Goal: Find contact information: Find contact information

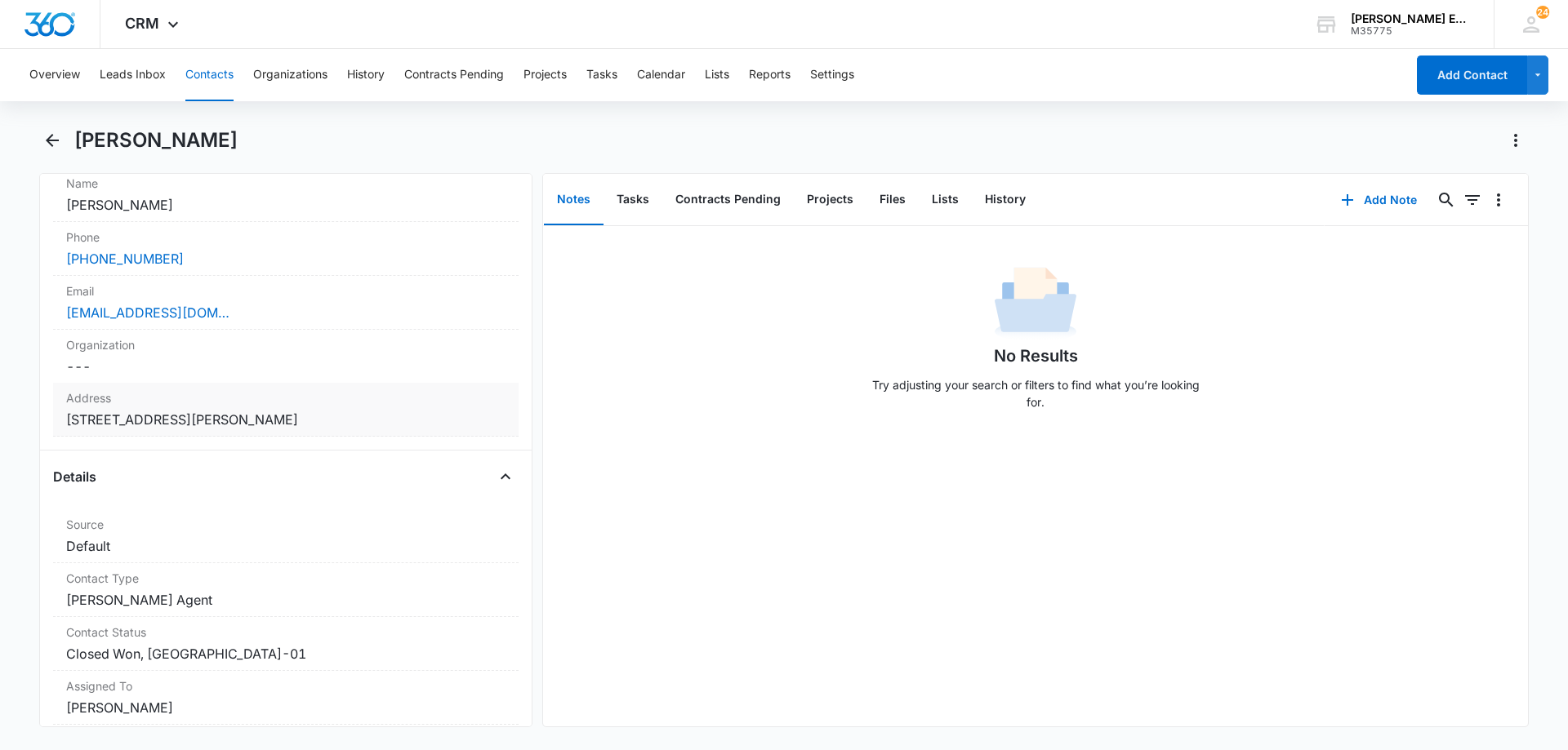
scroll to position [245, 0]
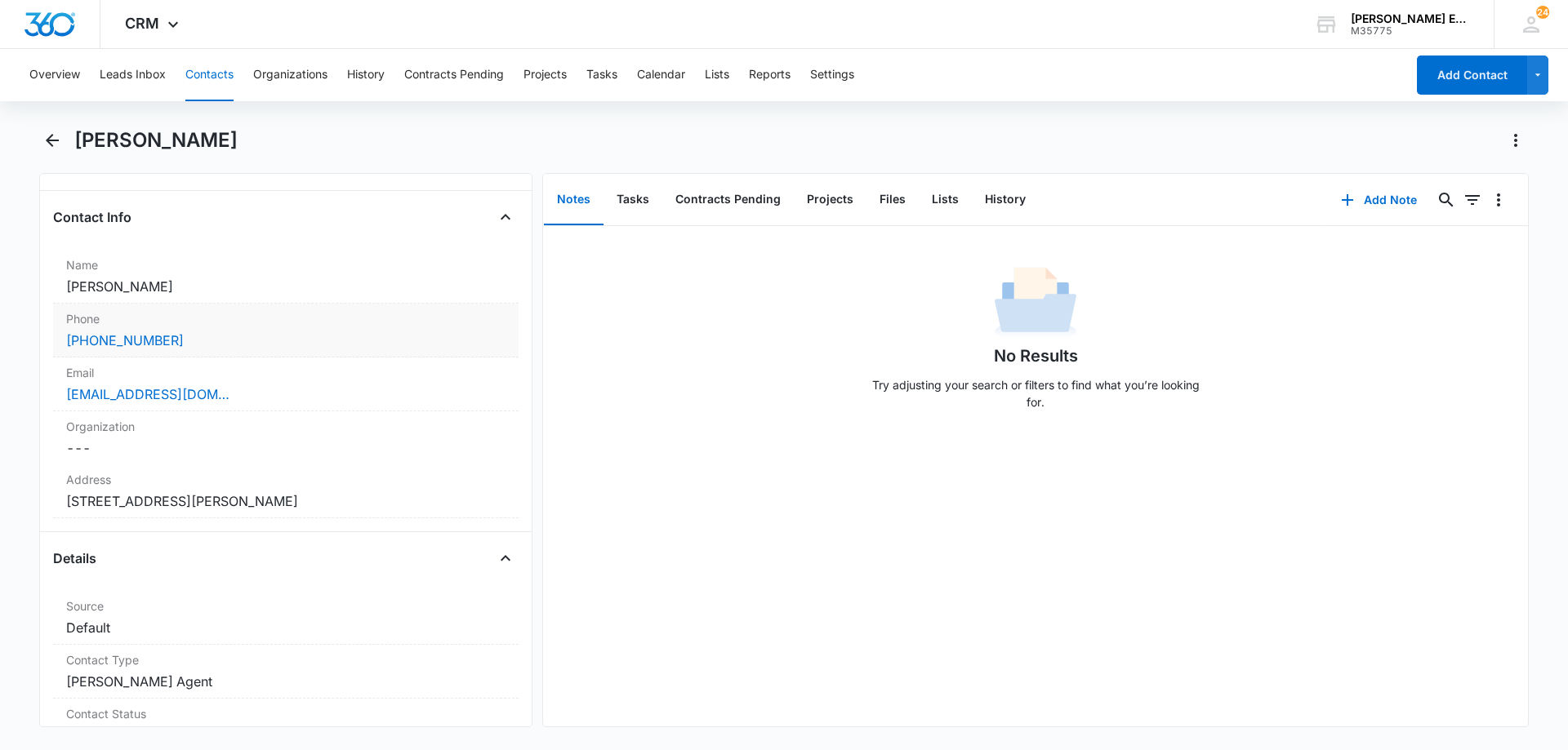
click at [250, 346] on div "[PHONE_NUMBER]" at bounding box center [286, 341] width 440 height 20
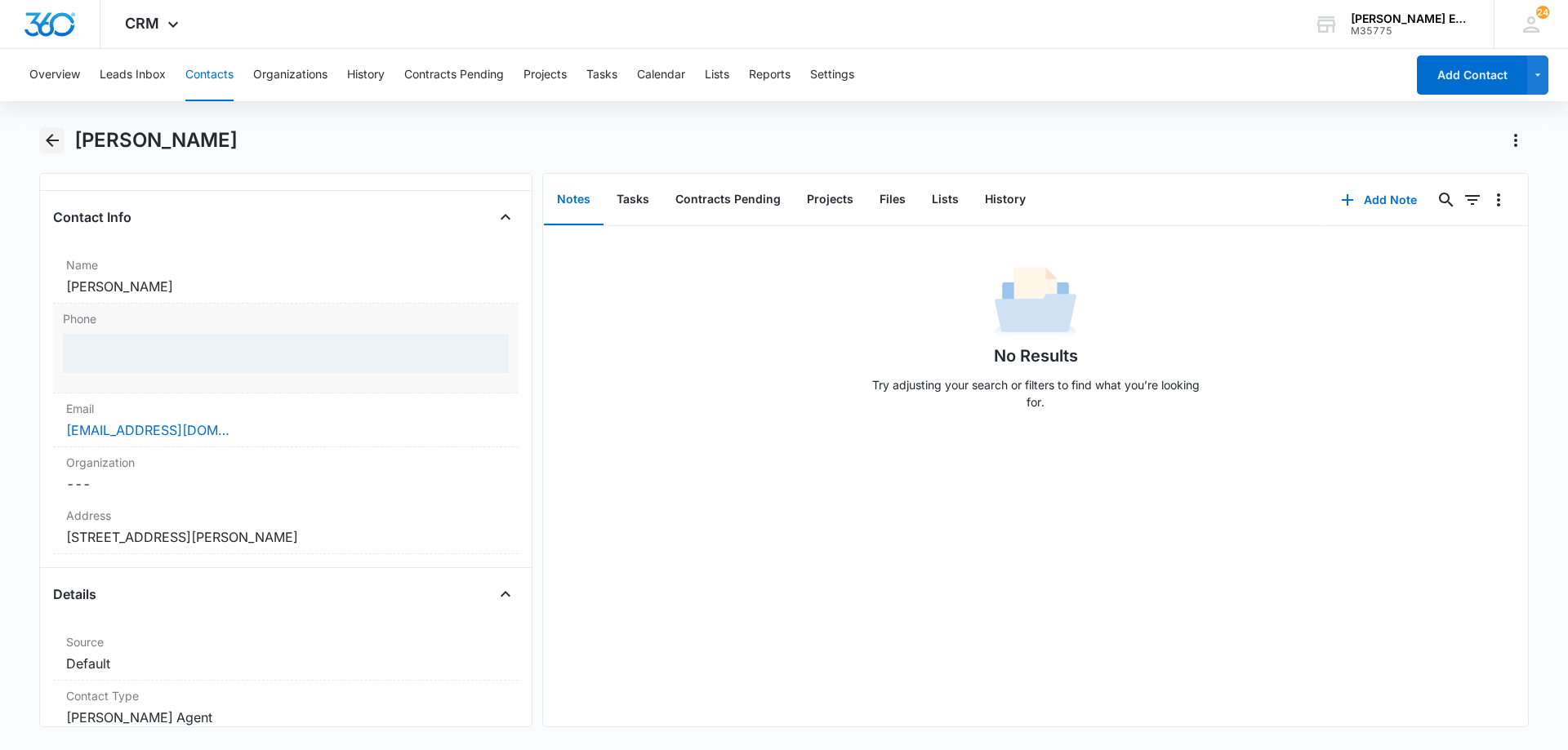
click at [50, 139] on icon "Back" at bounding box center [52, 140] width 20 height 20
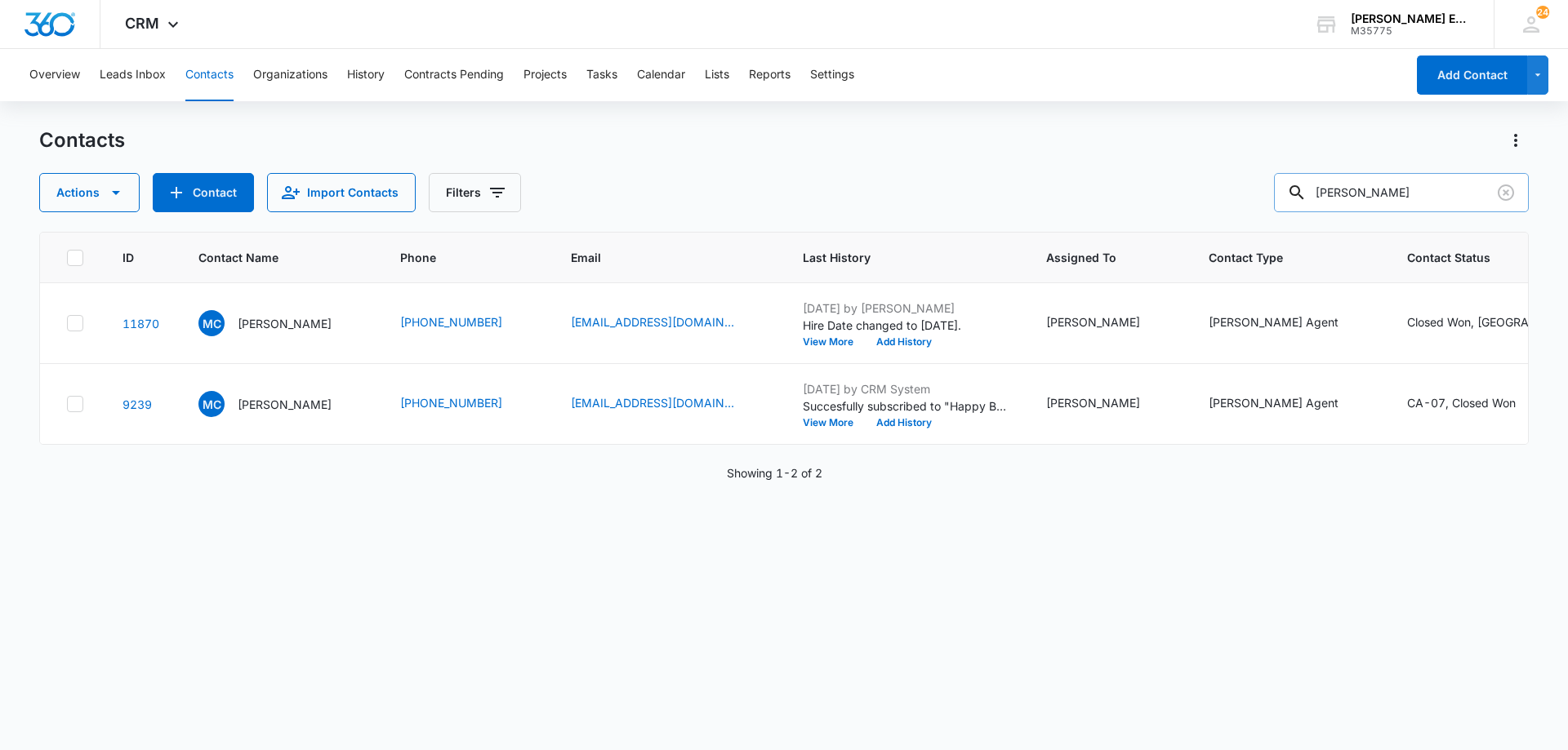
click at [1300, 200] on div "[PERSON_NAME]" at bounding box center [1401, 192] width 255 height 40
type input "[PERSON_NAME]"
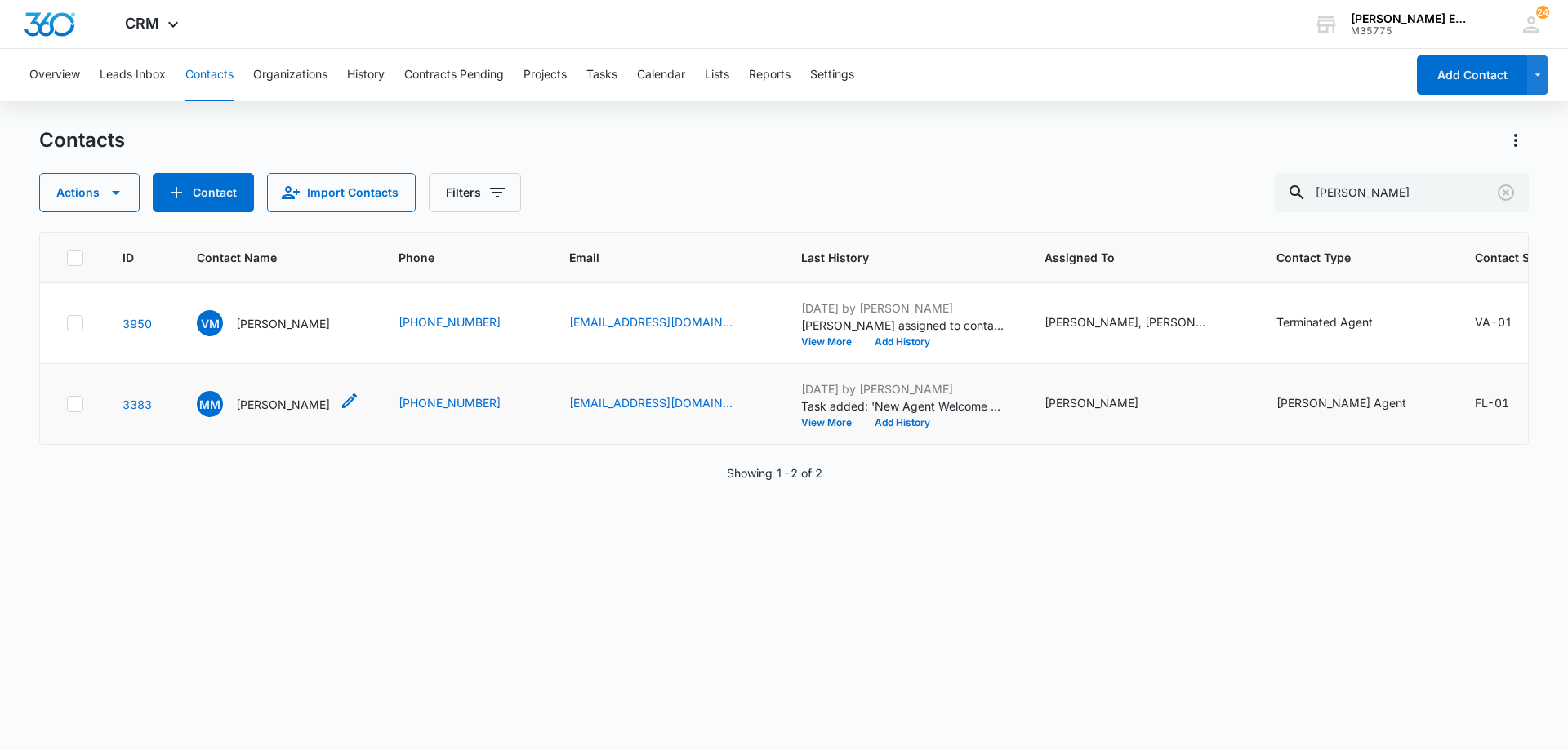
click at [276, 413] on p "[PERSON_NAME]" at bounding box center [283, 405] width 94 height 17
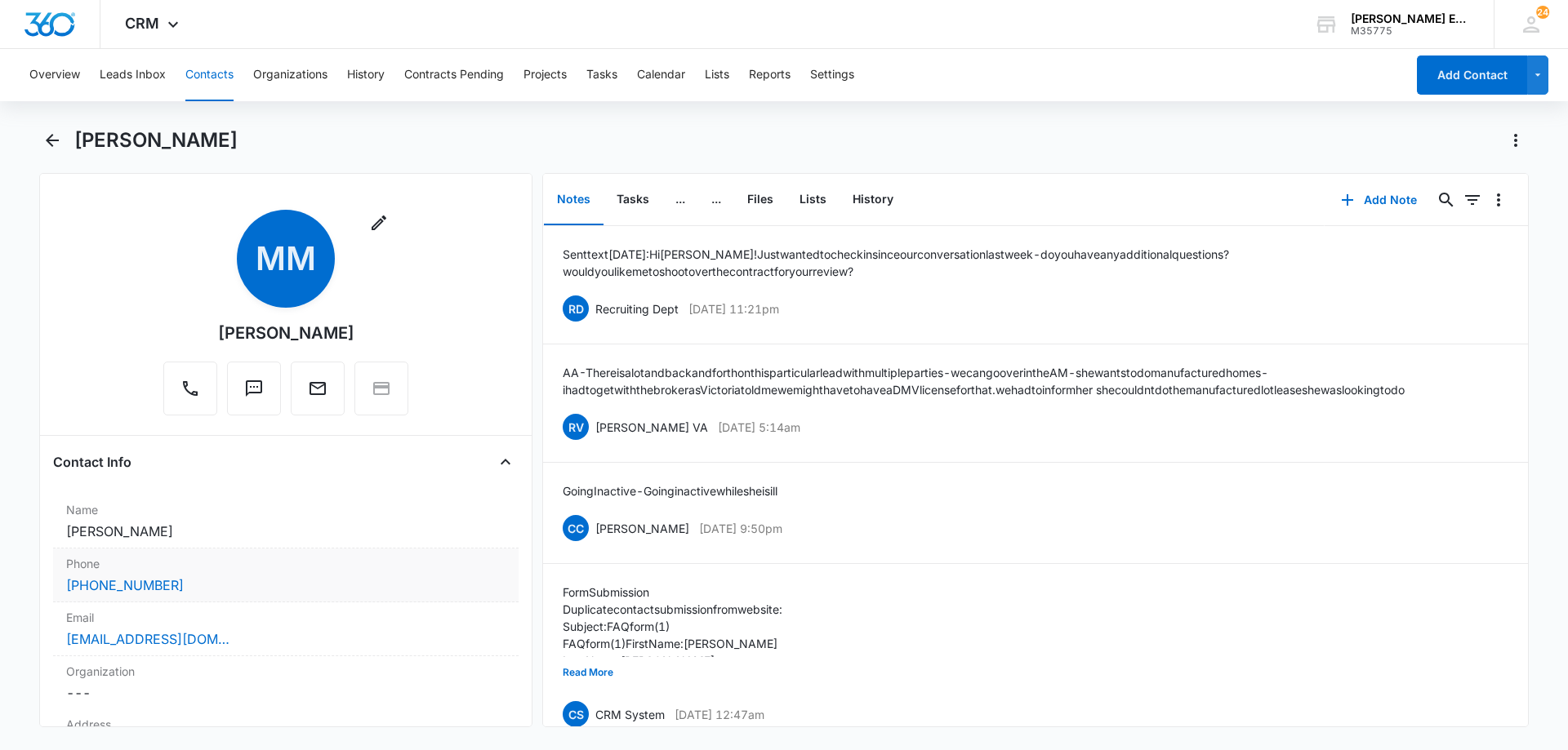
drag, startPoint x: 301, startPoint y: 588, endPoint x: 350, endPoint y: 567, distance: 53.3
click at [301, 589] on div "[PHONE_NUMBER]" at bounding box center [286, 585] width 440 height 20
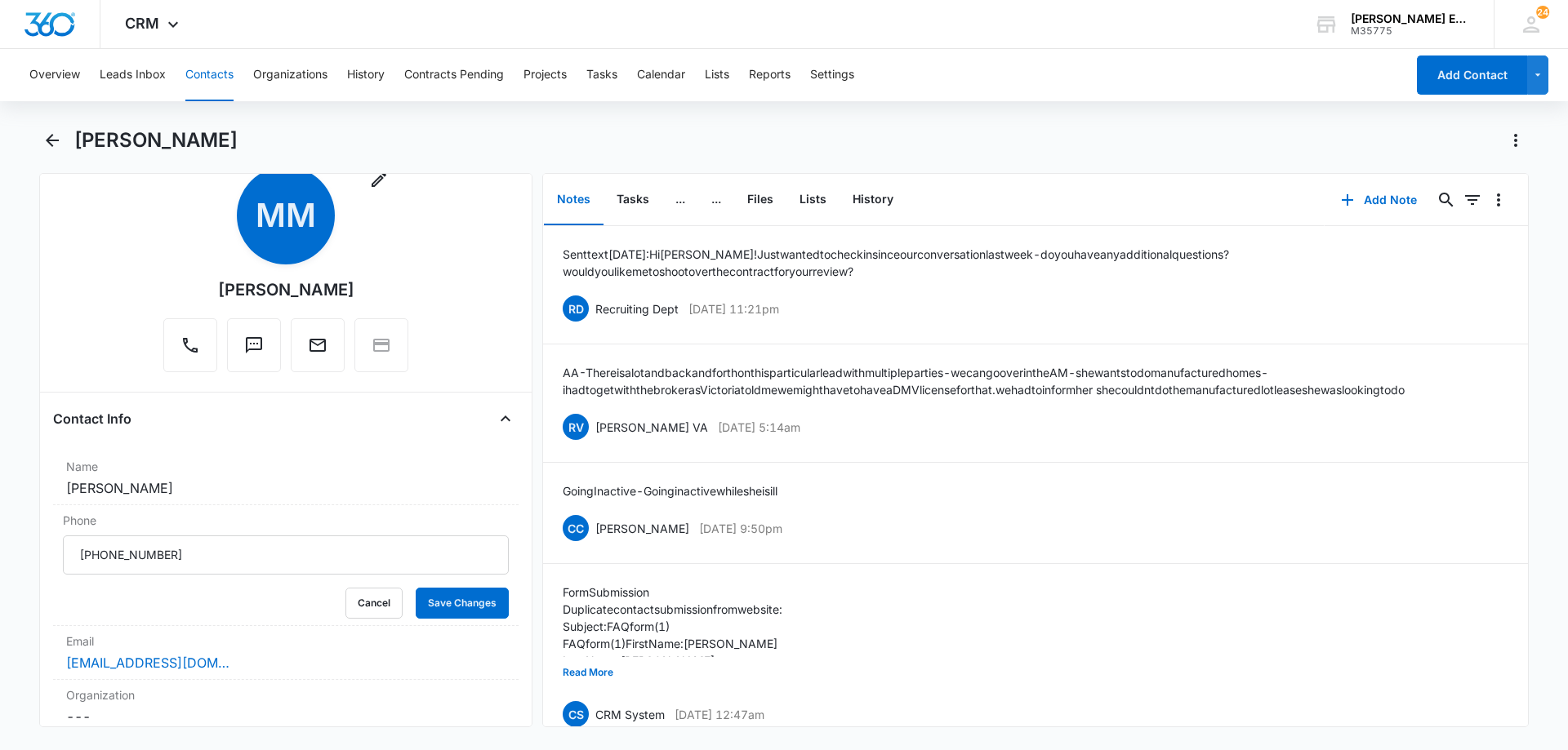
scroll to position [82, 0]
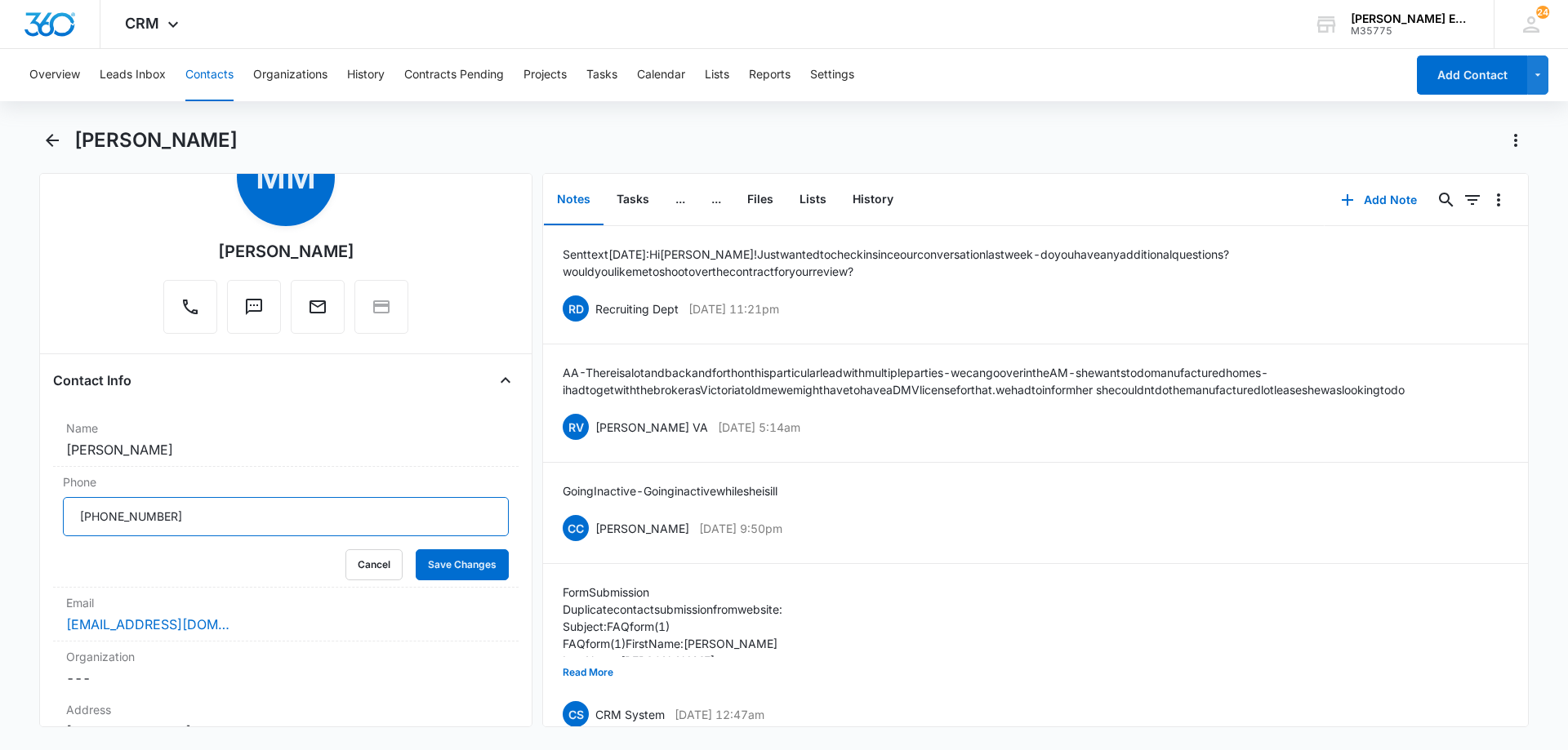
drag, startPoint x: 168, startPoint y: 519, endPoint x: 28, endPoint y: 519, distance: 140.0
click at [28, 519] on main "[PERSON_NAME] Remove MM [PERSON_NAME] Contact Info Name Cancel Save Changes [PE…" at bounding box center [784, 437] width 1568 height 620
click at [357, 561] on button "Cancel" at bounding box center [374, 564] width 58 height 31
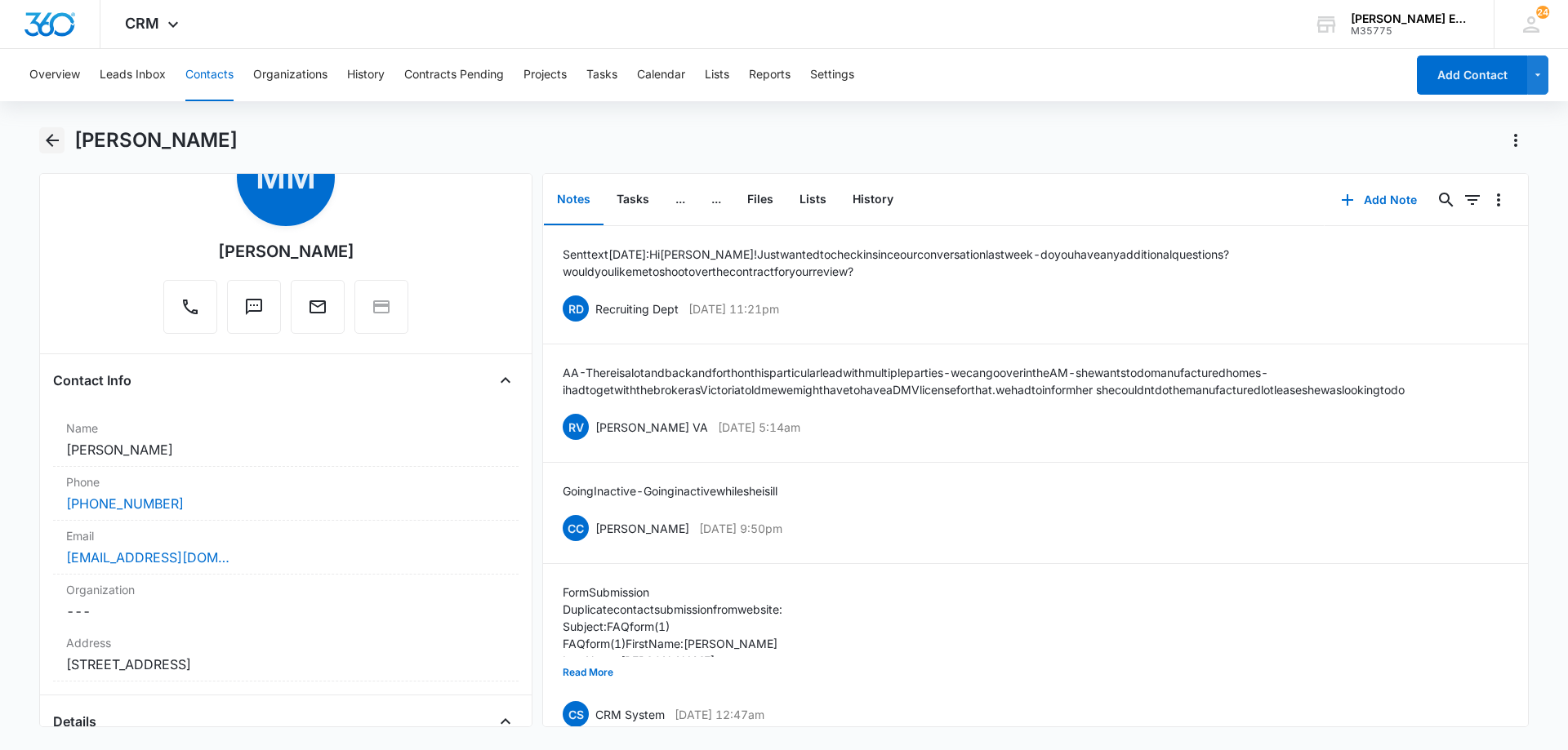
click at [45, 138] on icon "Back" at bounding box center [52, 140] width 20 height 20
